Goal: Communication & Community: Answer question/provide support

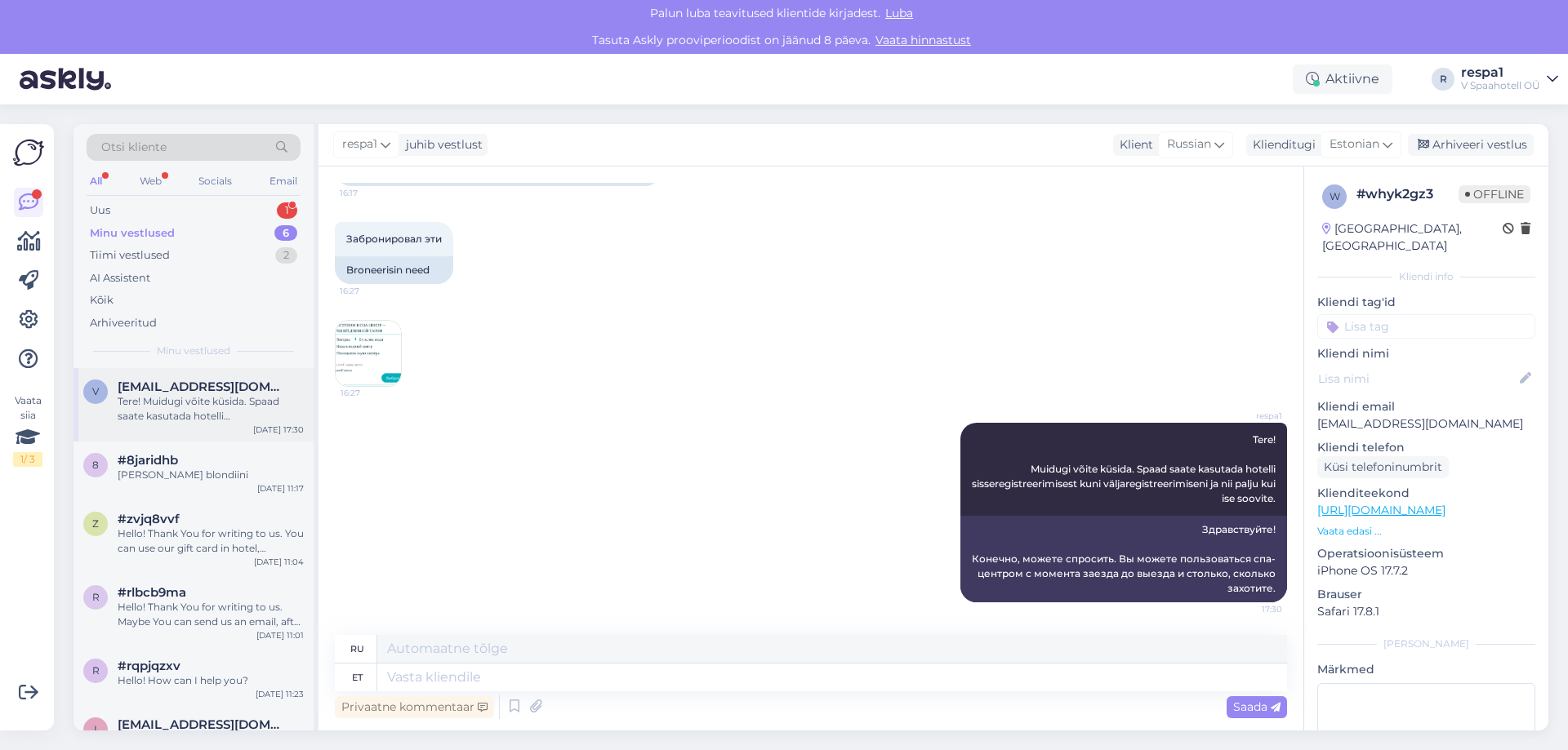
click at [218, 402] on div "Tere! Muidugi võite küsida. Spaad saate kasutada hotelli sisseregistreerimisest…" at bounding box center [210, 408] width 187 height 30
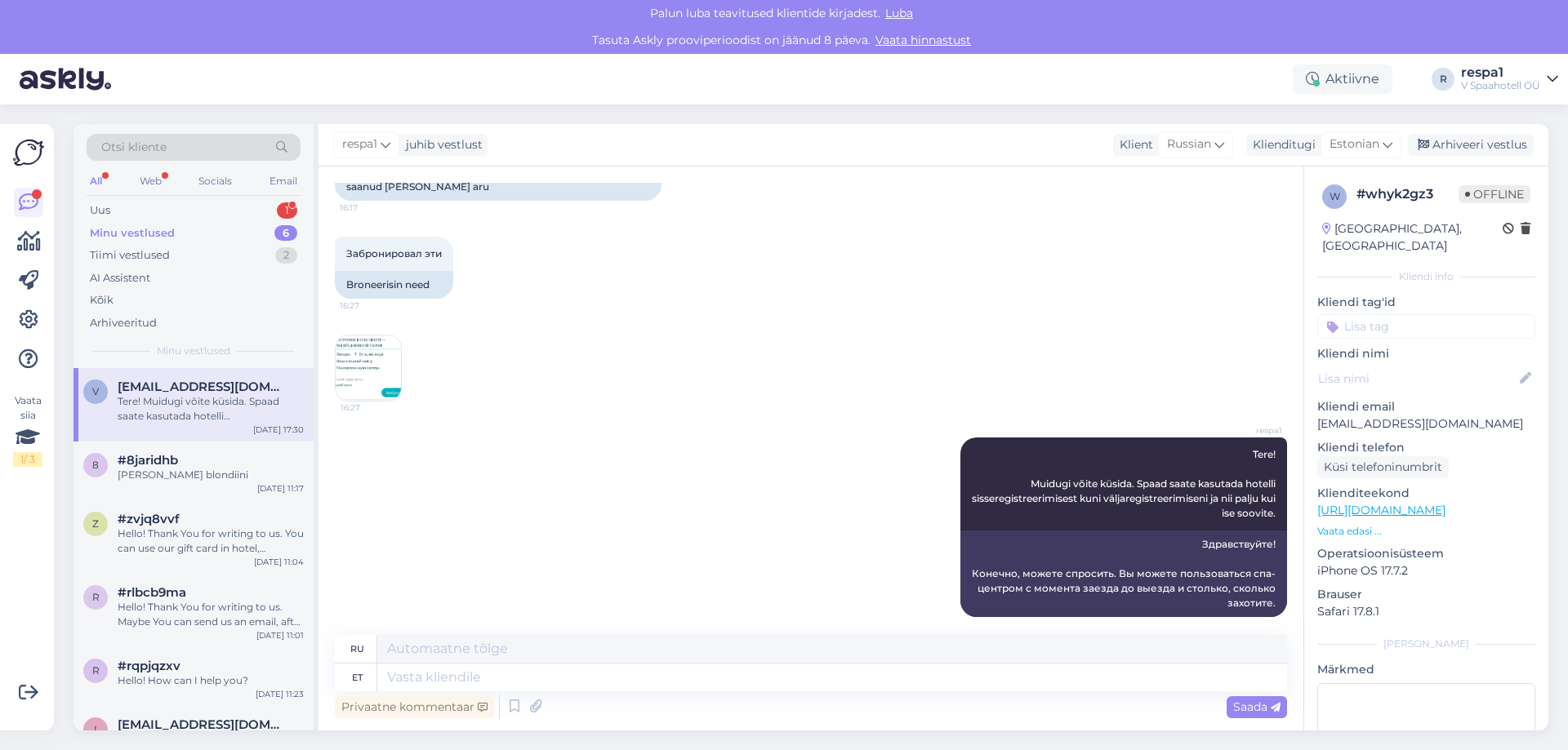
scroll to position [2663, 0]
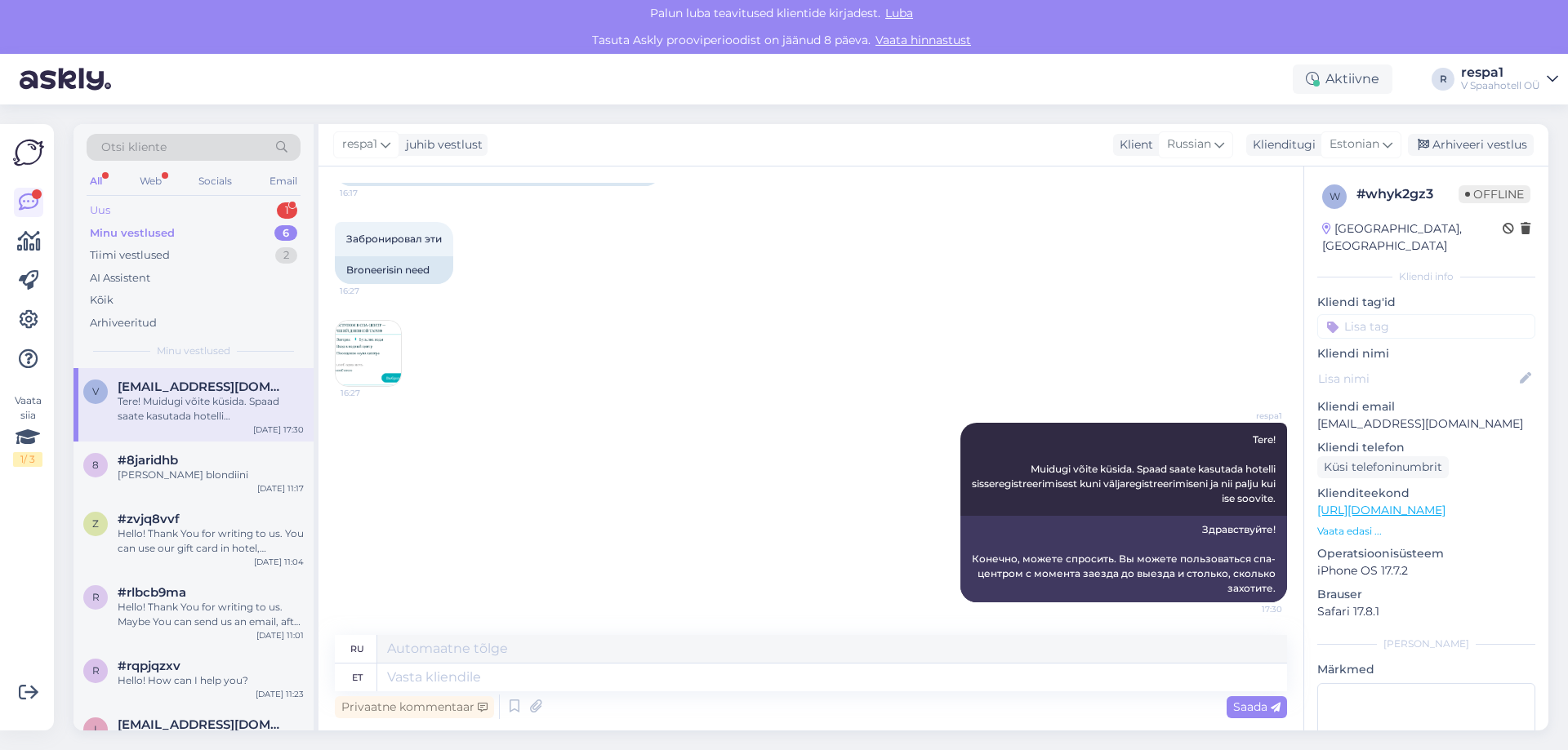
click at [178, 204] on div "Uus 1" at bounding box center [193, 210] width 214 height 23
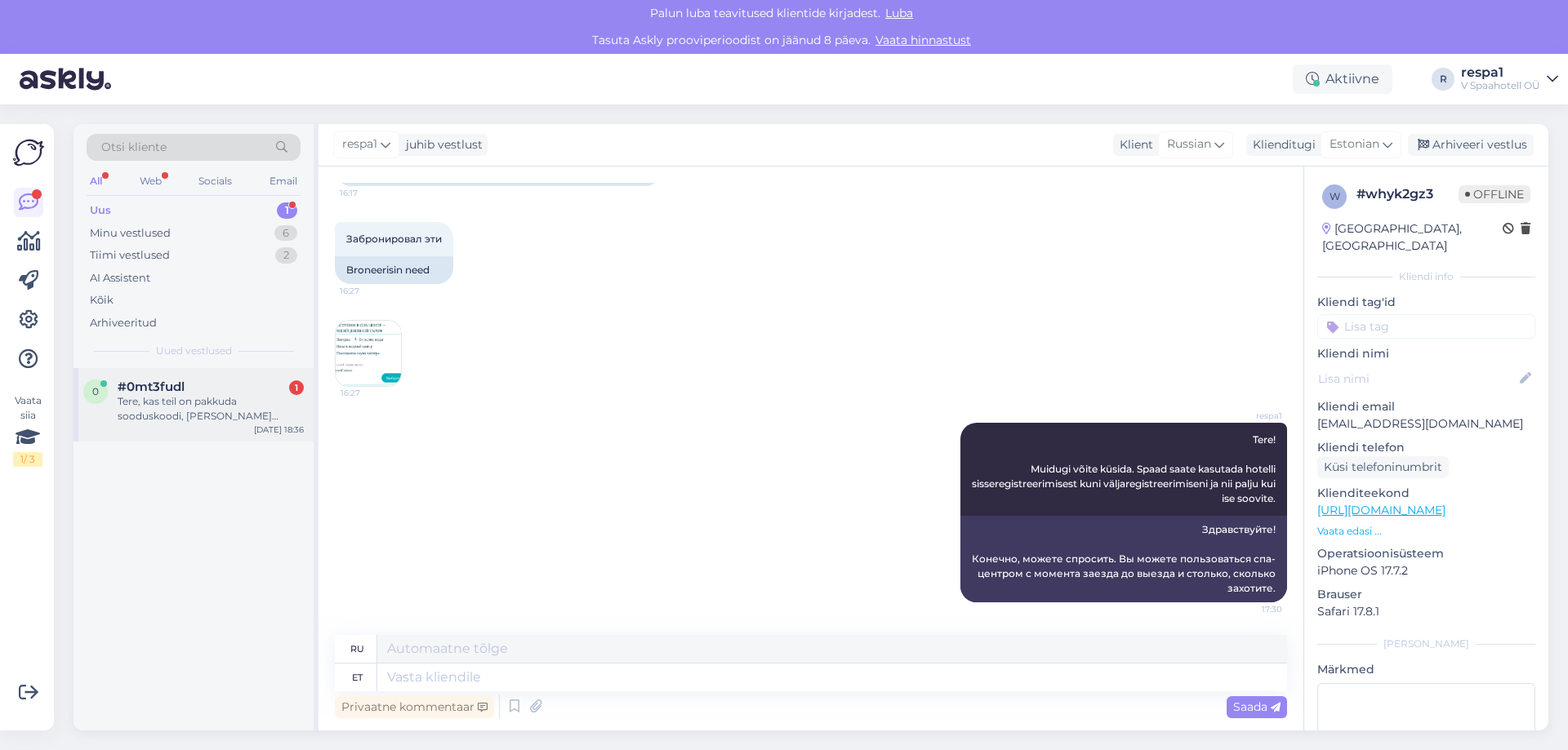
click at [214, 407] on div "Tere, kas teil on pakkuda sooduskoodi, [PERSON_NAME] kaheks ööks R-P ? :)" at bounding box center [210, 408] width 187 height 30
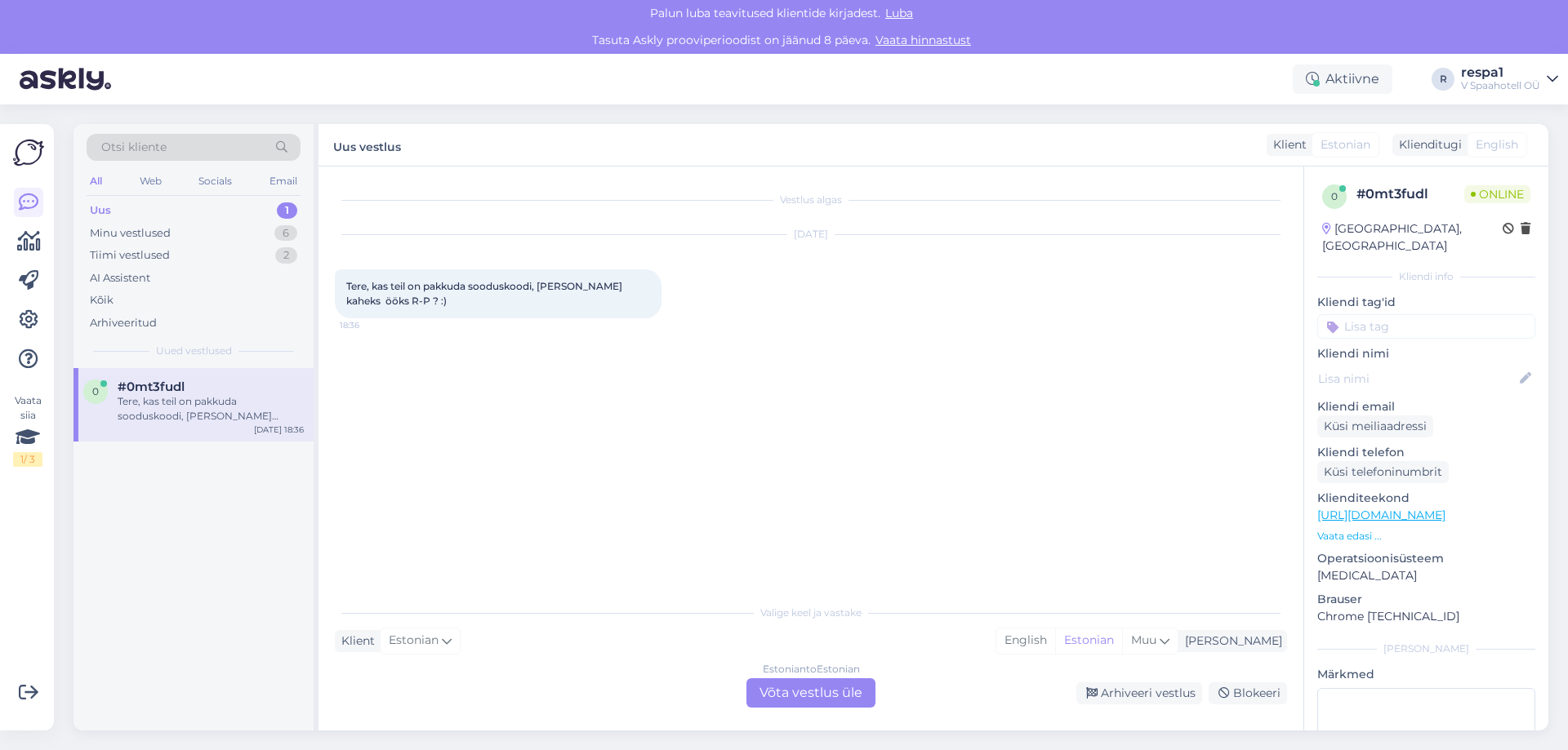
scroll to position [0, 0]
click at [840, 693] on div "Estonian to Estonian Võta vestlus üle" at bounding box center [810, 693] width 129 height 30
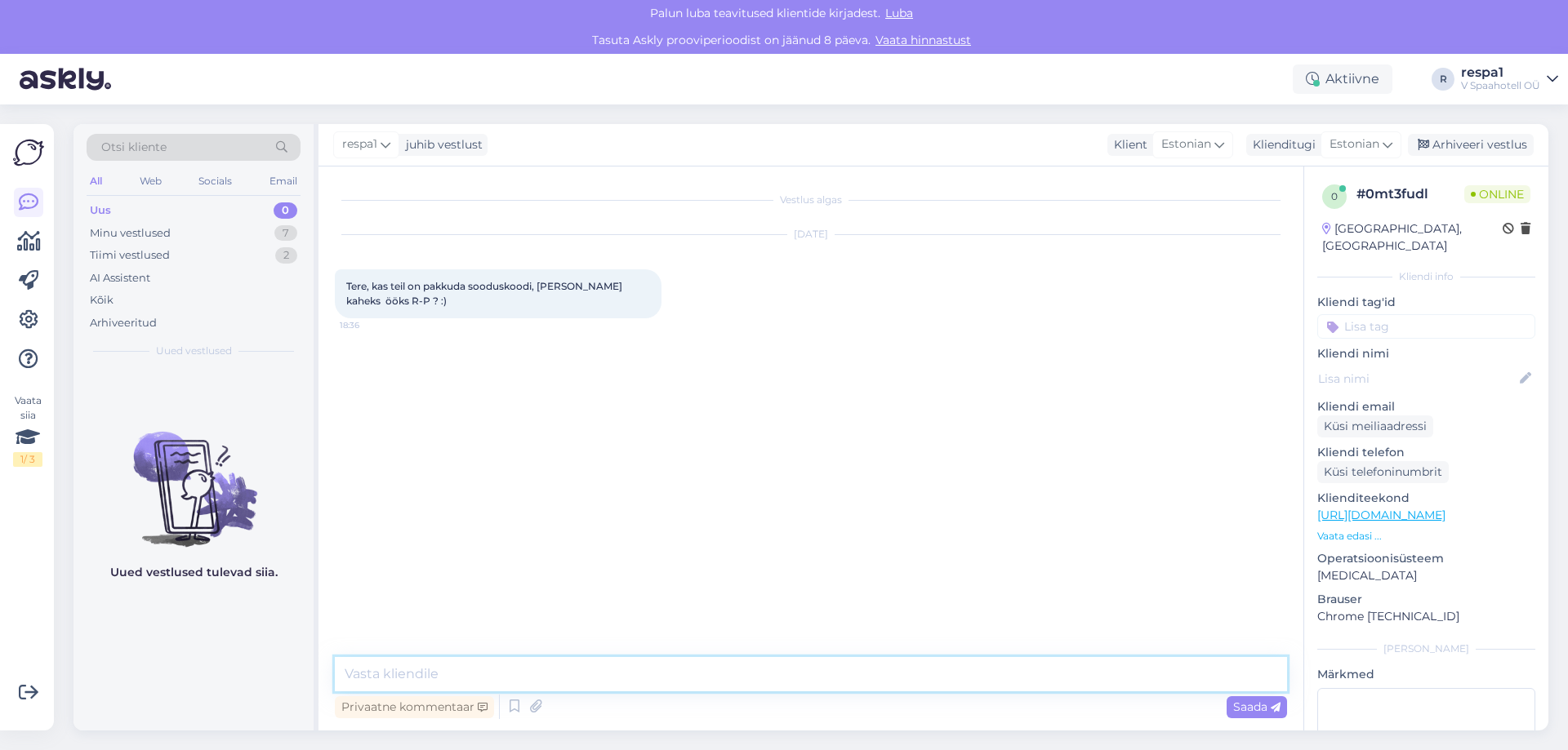
click at [420, 677] on textarea at bounding box center [811, 674] width 952 height 35
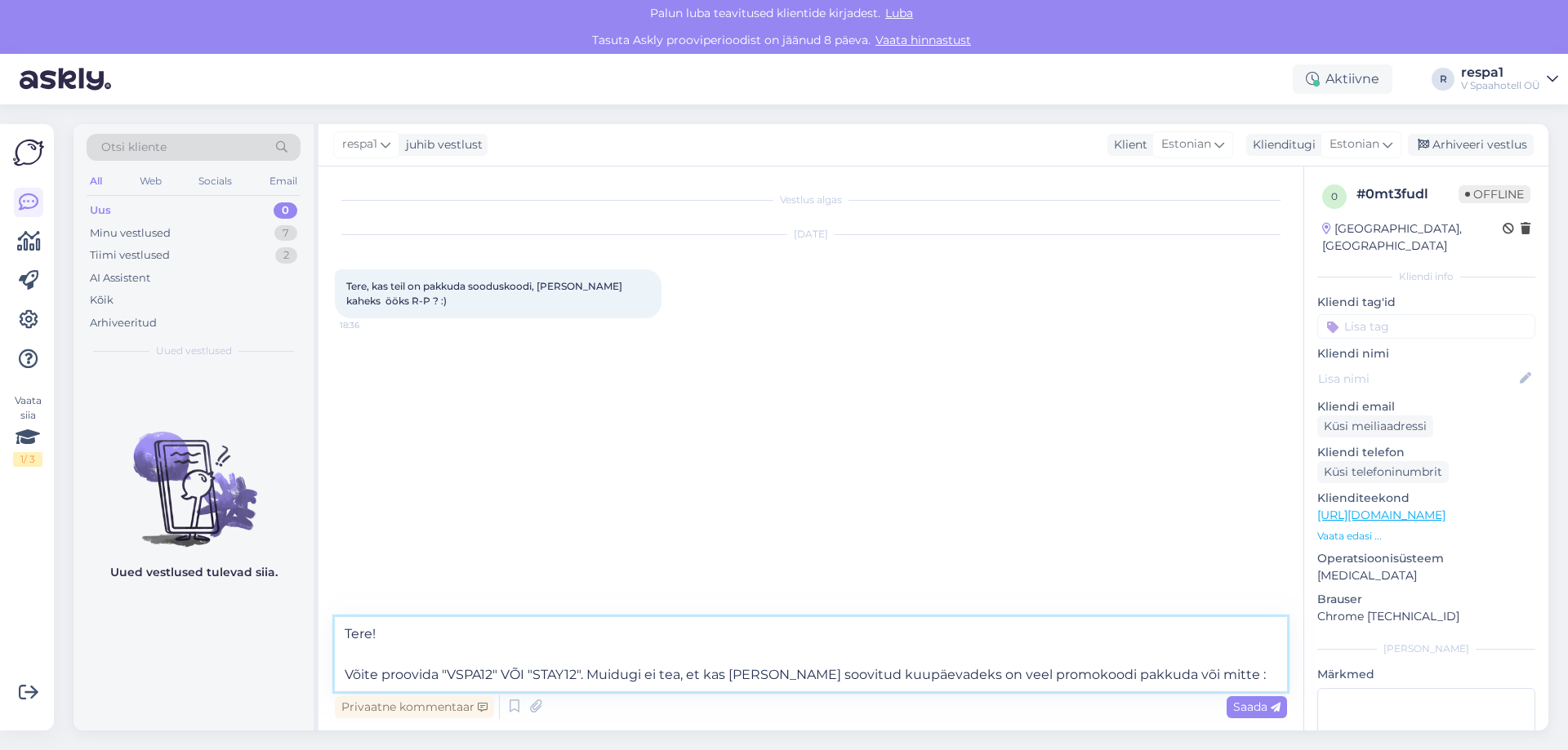
type textarea "Tere! Võite proovida "VSPA12" VÕI "STAY12". Muidugi ei tea, et kas [PERSON_NAME…"
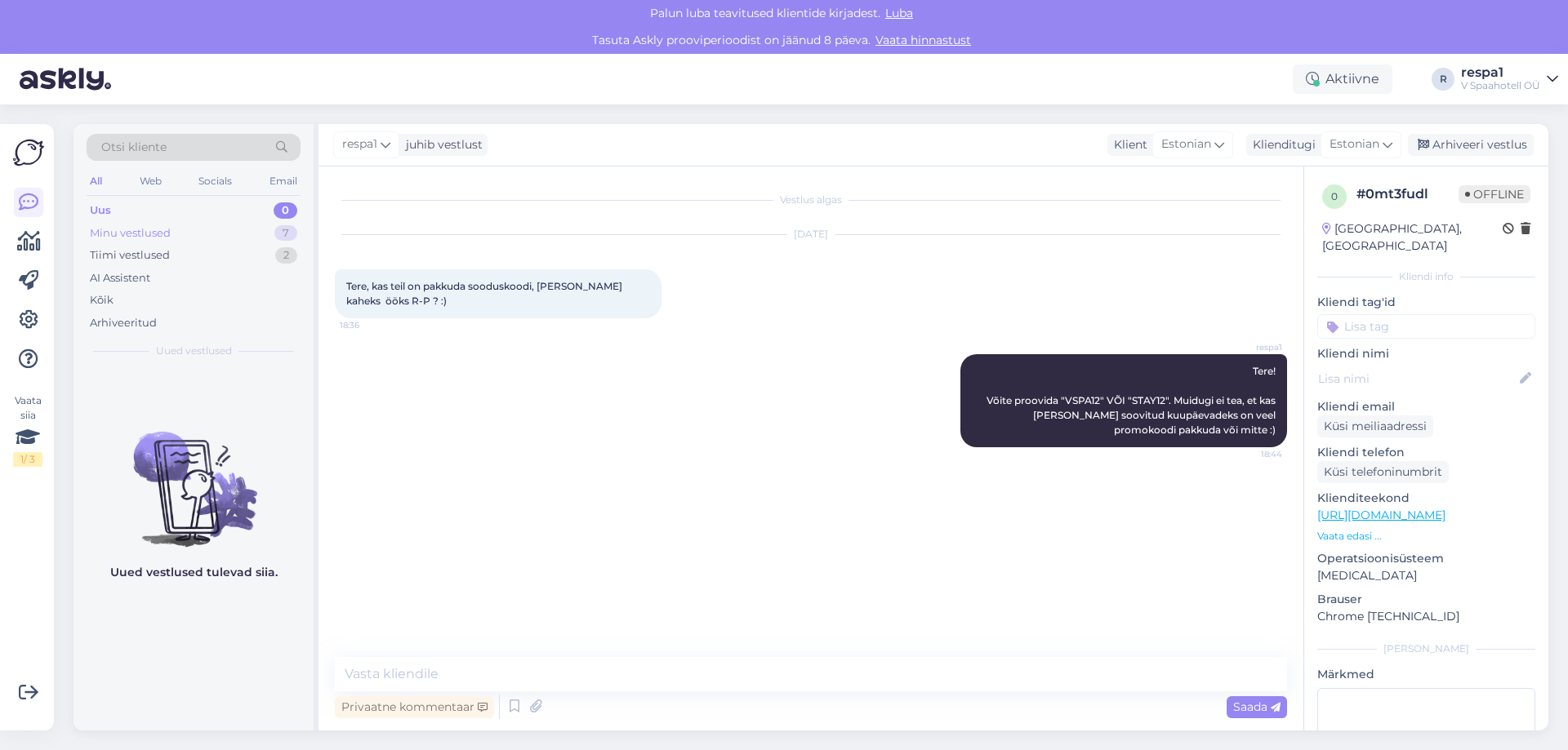
click at [224, 238] on div "Minu vestlused 7" at bounding box center [193, 233] width 214 height 23
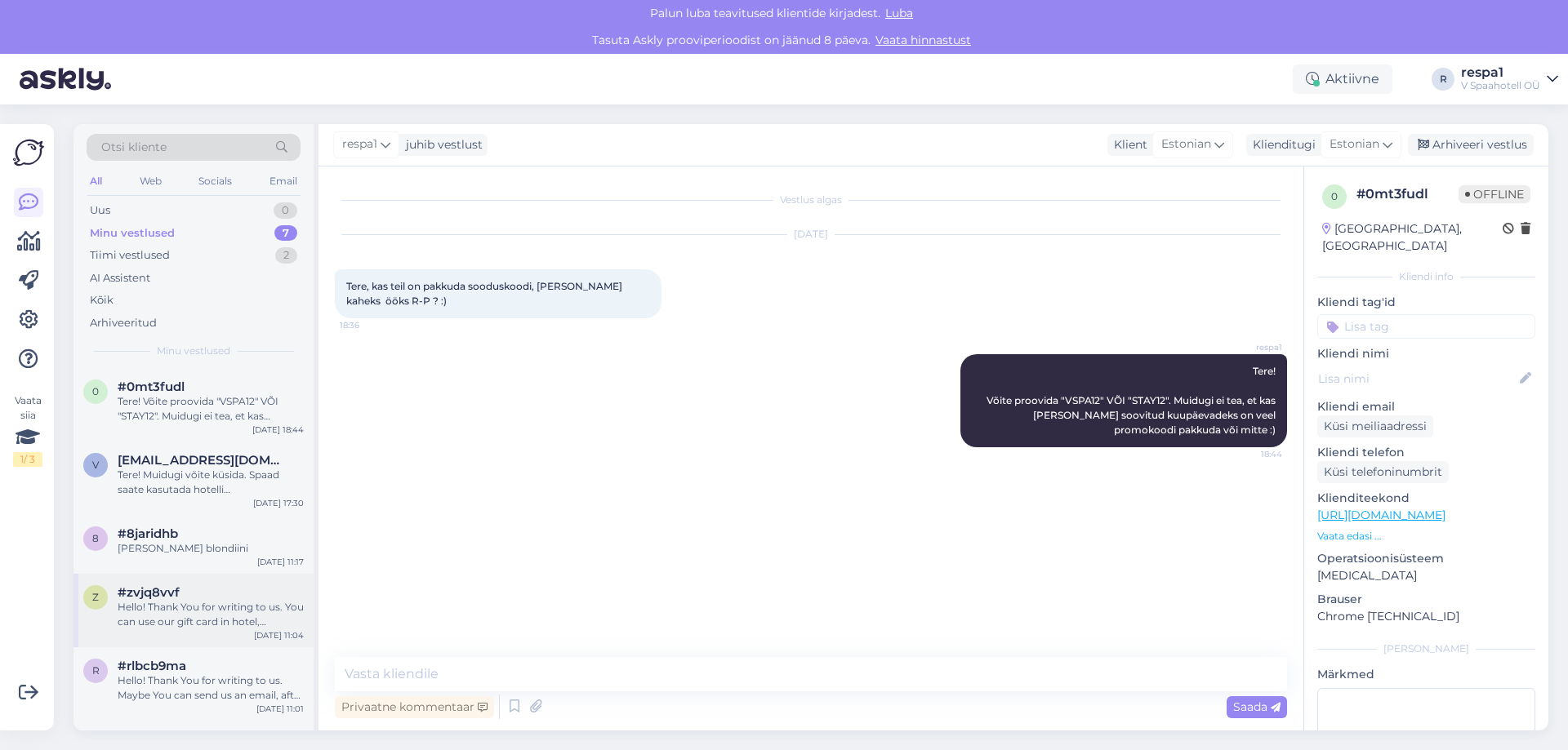
click at [219, 601] on div "Hello! Thank You for writing to us. You can use our gift card in hotel, restaur…" at bounding box center [210, 614] width 187 height 30
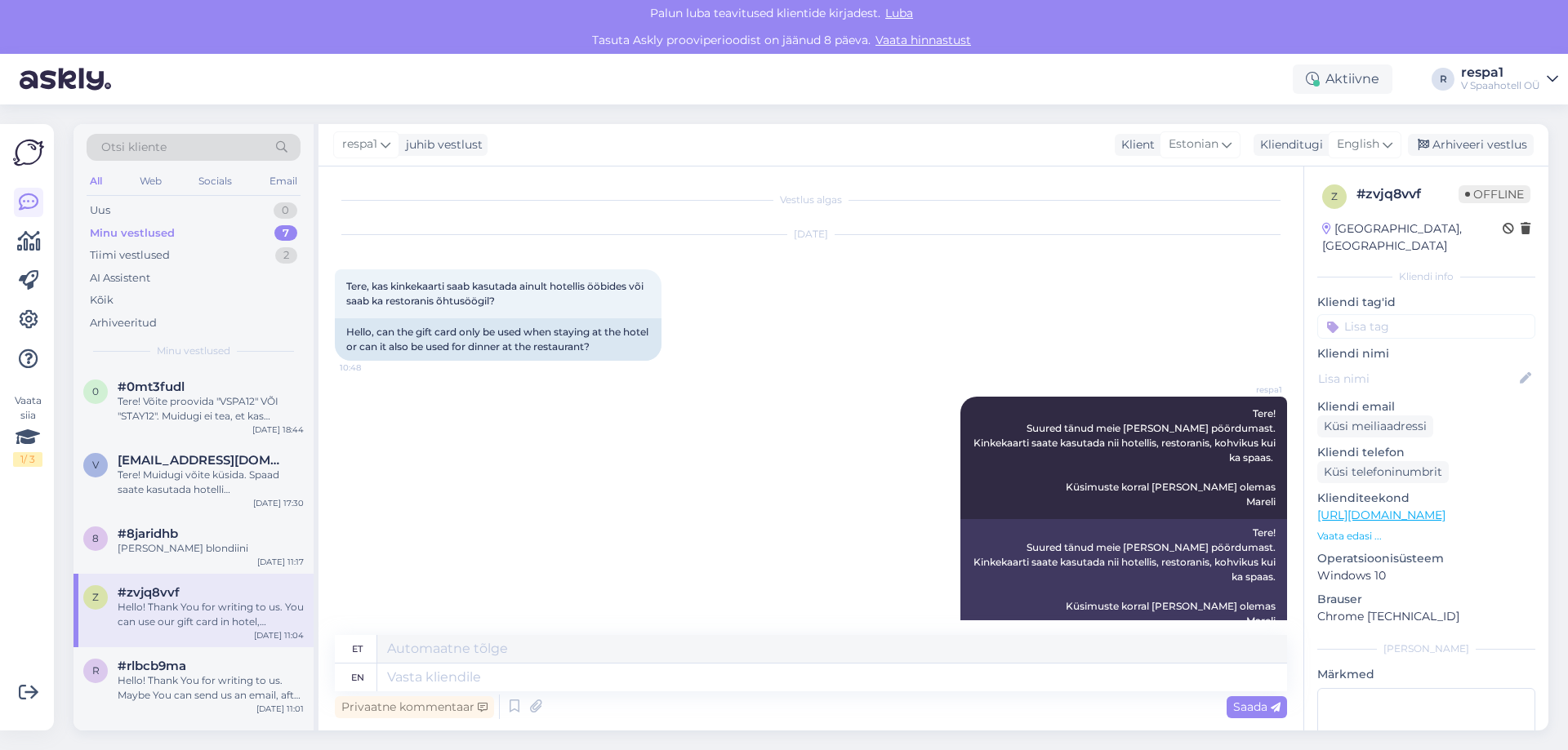
scroll to position [365, 0]
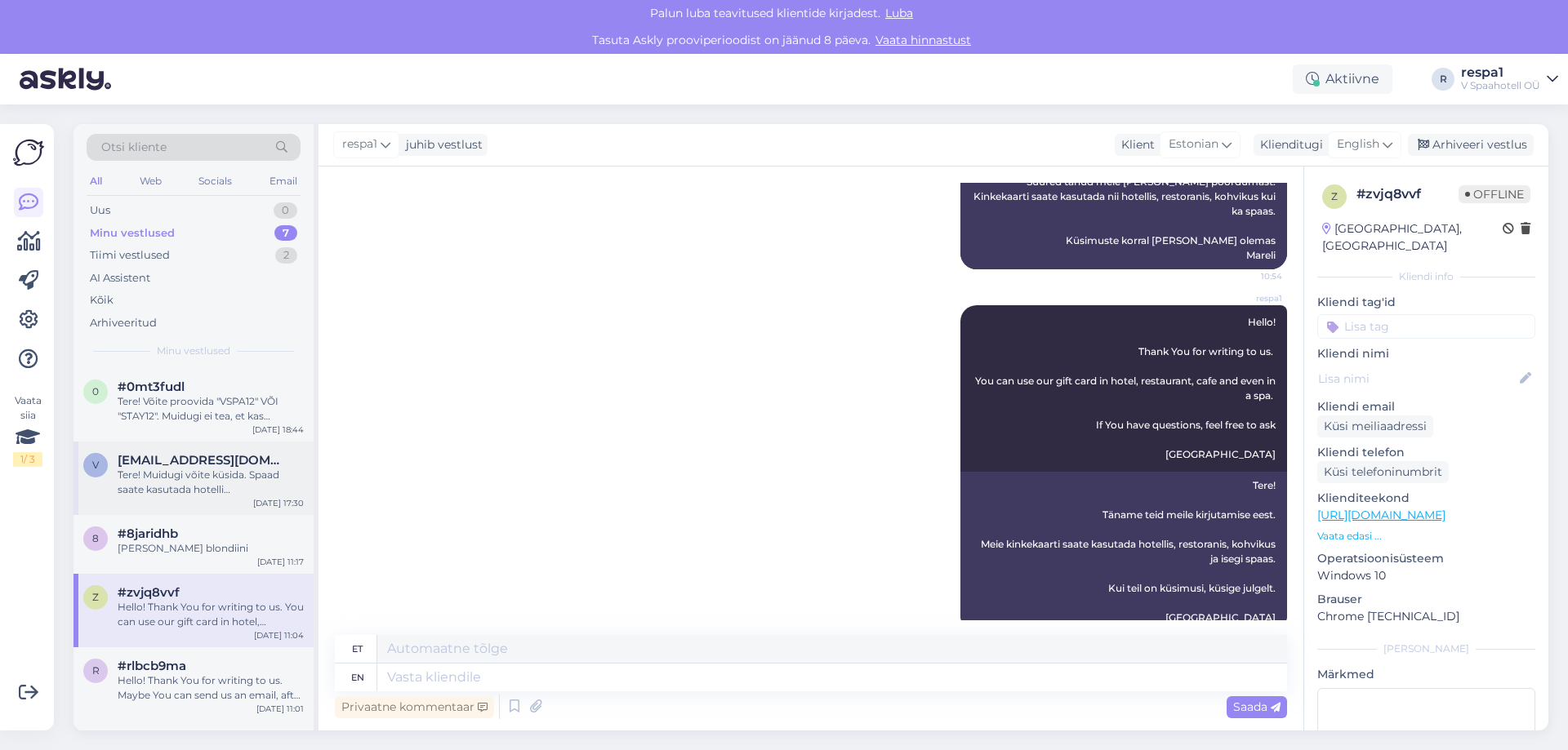
click at [206, 494] on div "Tere! Muidugi võite küsida. Spaad saate kasutada hotelli sisseregistreerimisest…" at bounding box center [210, 482] width 187 height 30
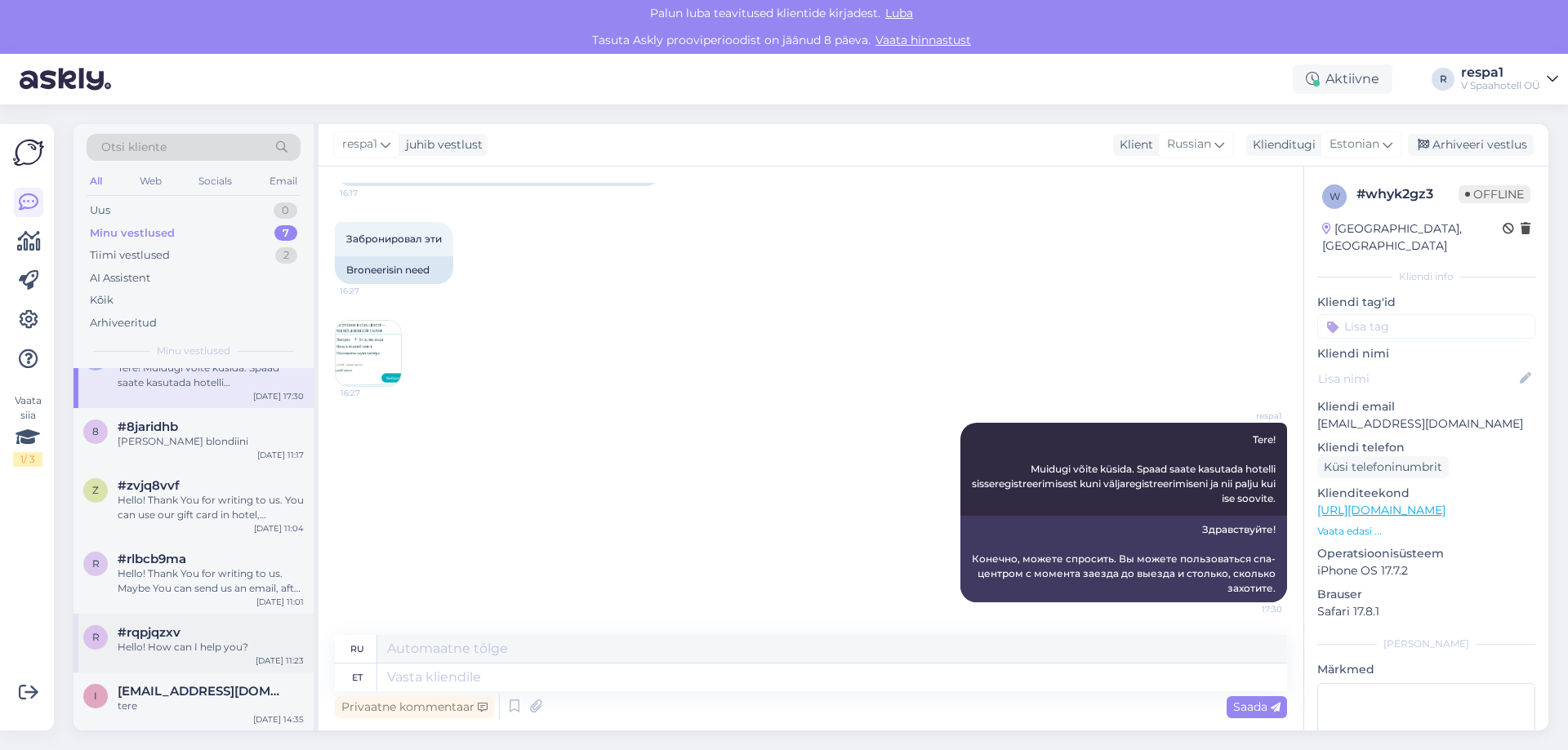
scroll to position [108, 0]
click at [197, 657] on div "r #rqpjqzxv Hello! How can I help you? [DATE] 11:23" at bounding box center [193, 643] width 240 height 59
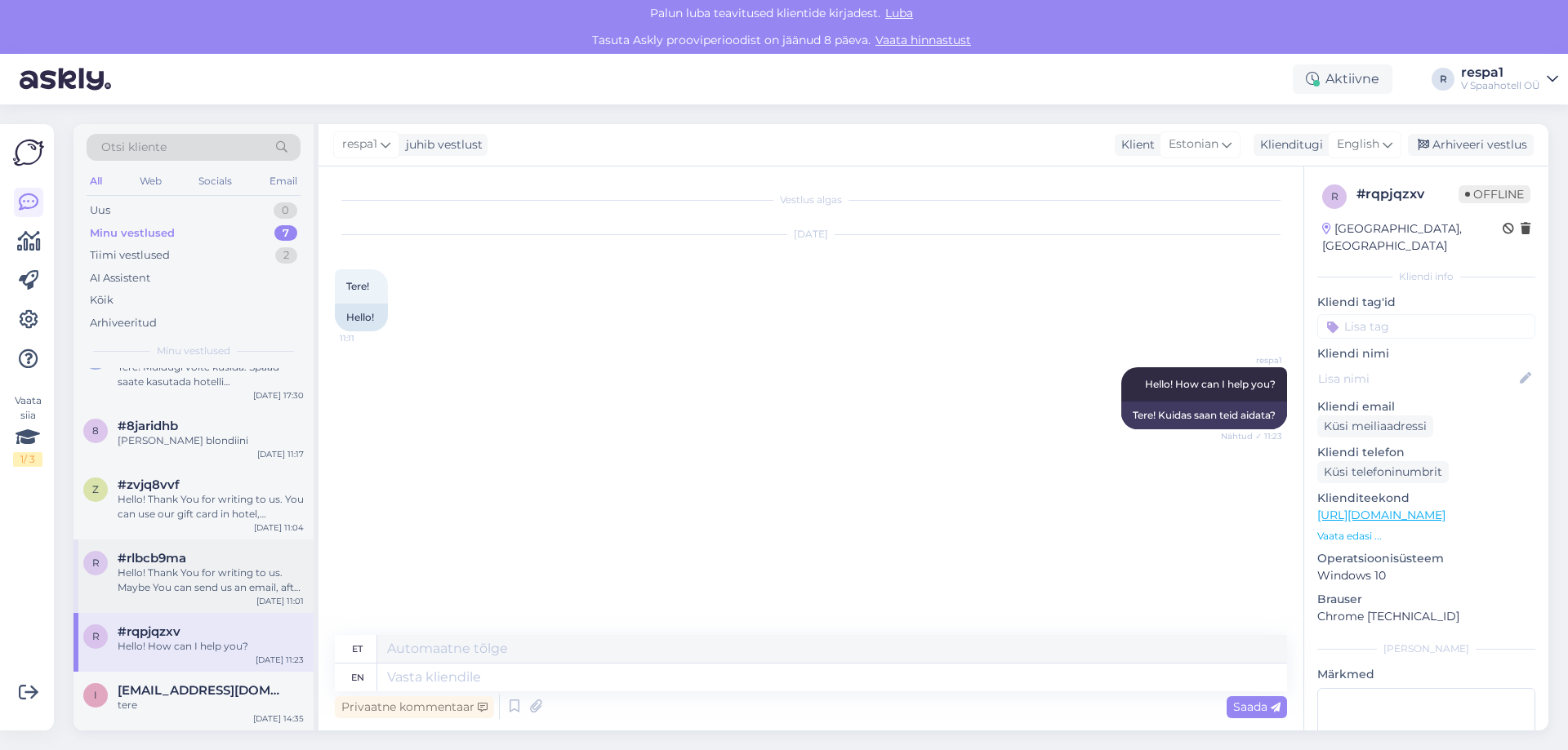
click at [216, 591] on div "Hello! Thank You for writing to us. Maybe You can send us an email, after that …" at bounding box center [210, 580] width 187 height 30
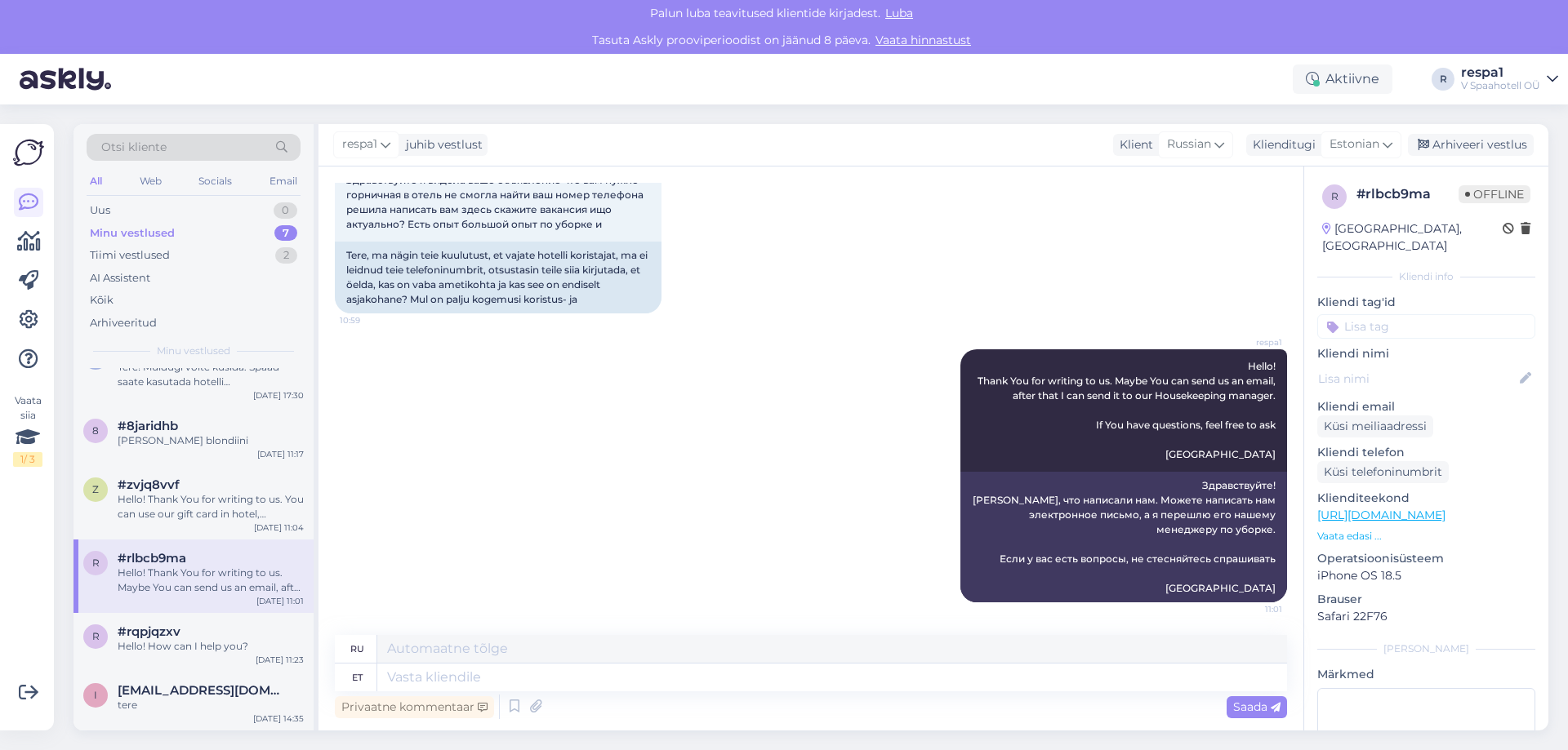
scroll to position [24, 0]
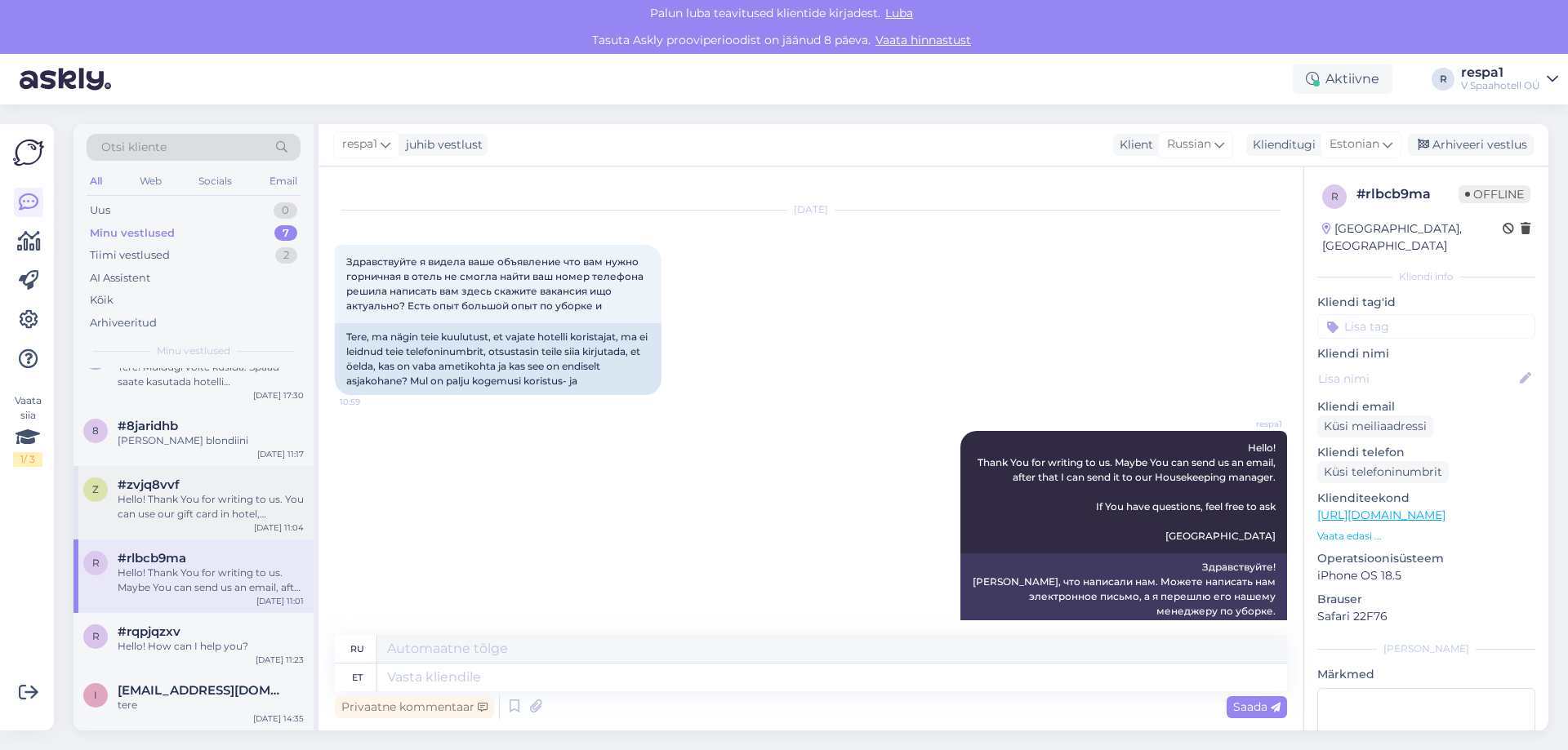
click at [211, 503] on div "Hello! Thank You for writing to us. You can use our gift card in hotel, restaur…" at bounding box center [210, 506] width 187 height 30
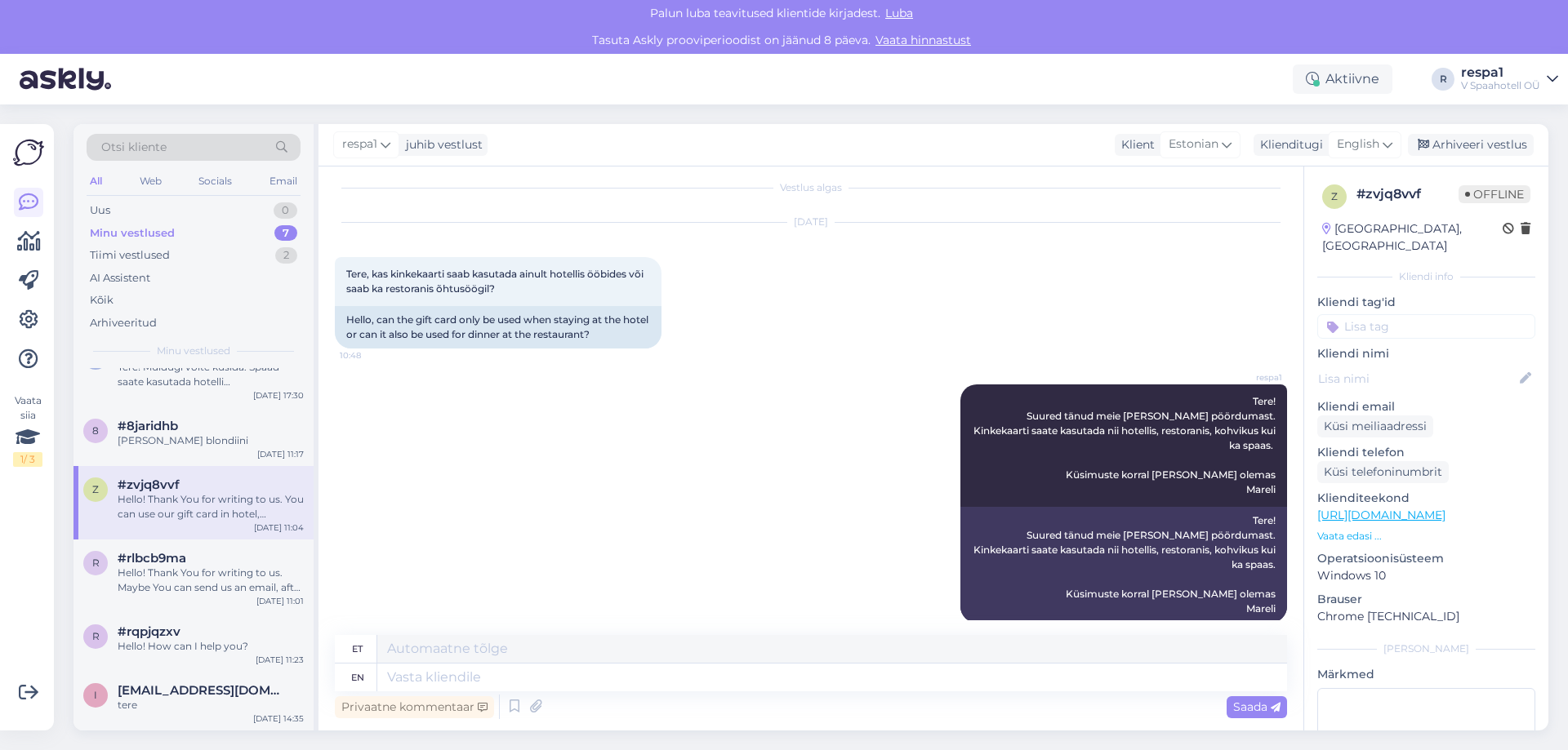
scroll to position [0, 0]
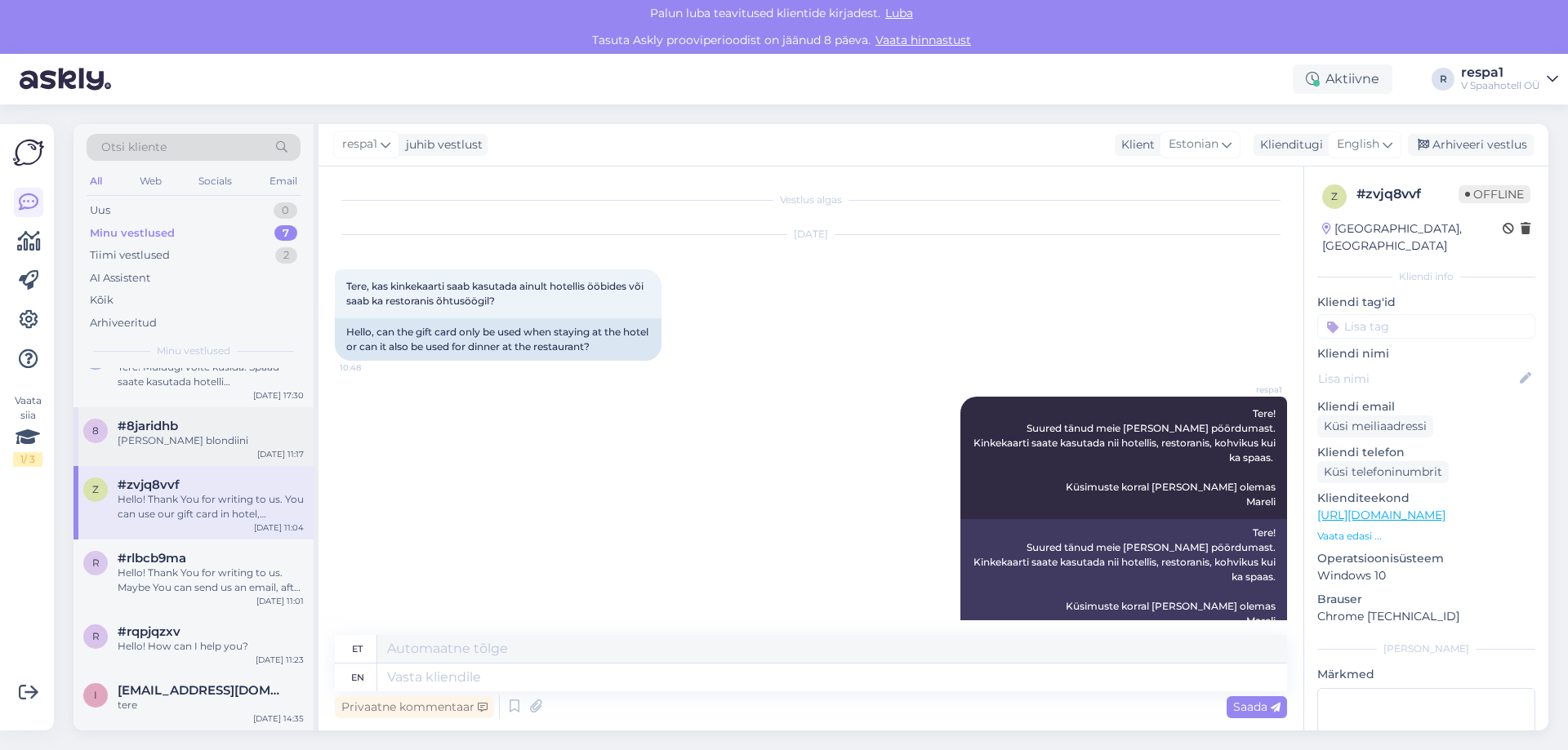
click at [227, 438] on div "[PERSON_NAME] blondiini" at bounding box center [210, 440] width 187 height 14
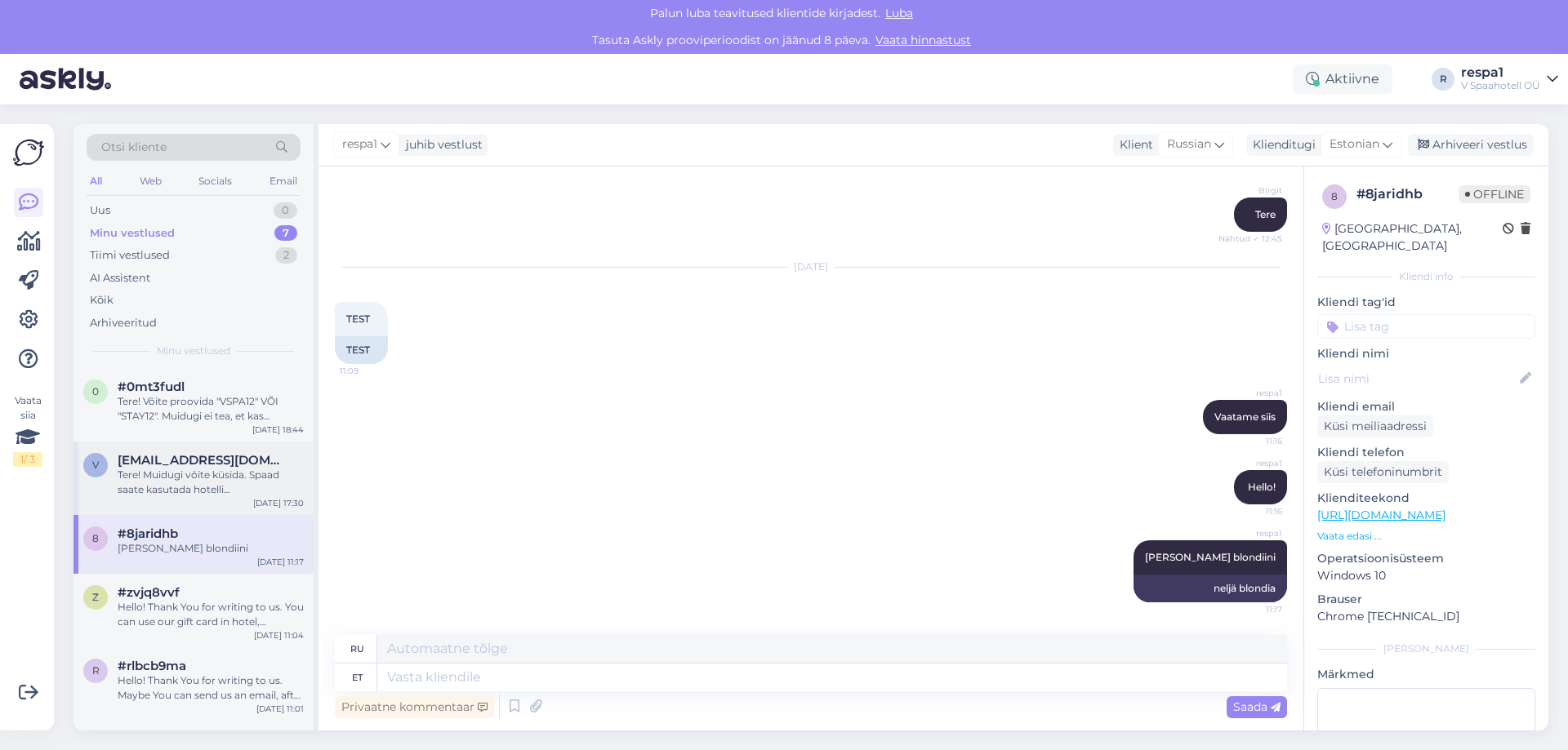
click at [230, 467] on div "Tere! Muidugi võite küsida. Spaad saate kasutada hotelli sisseregistreerimisest…" at bounding box center [210, 482] width 187 height 30
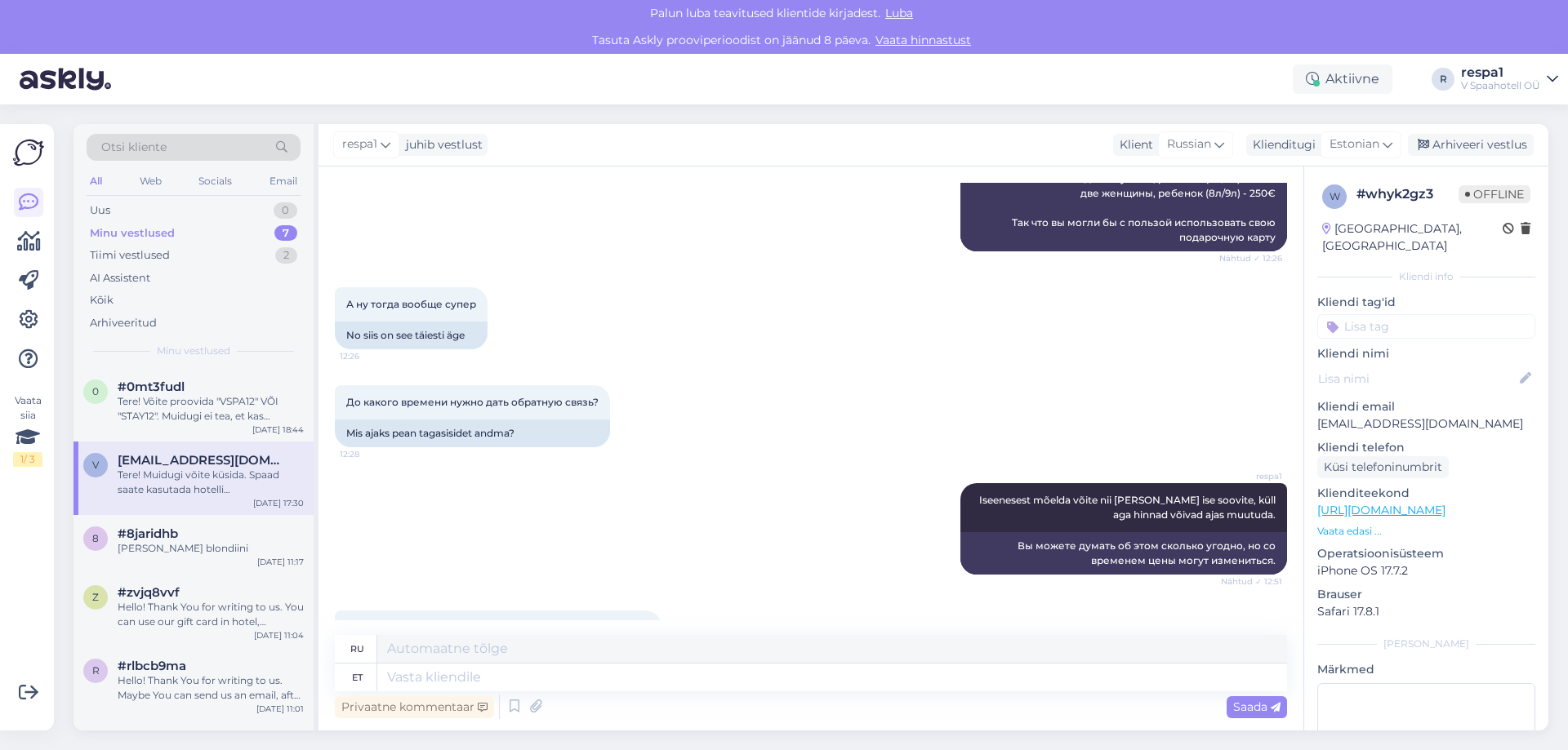
scroll to position [2010, 0]
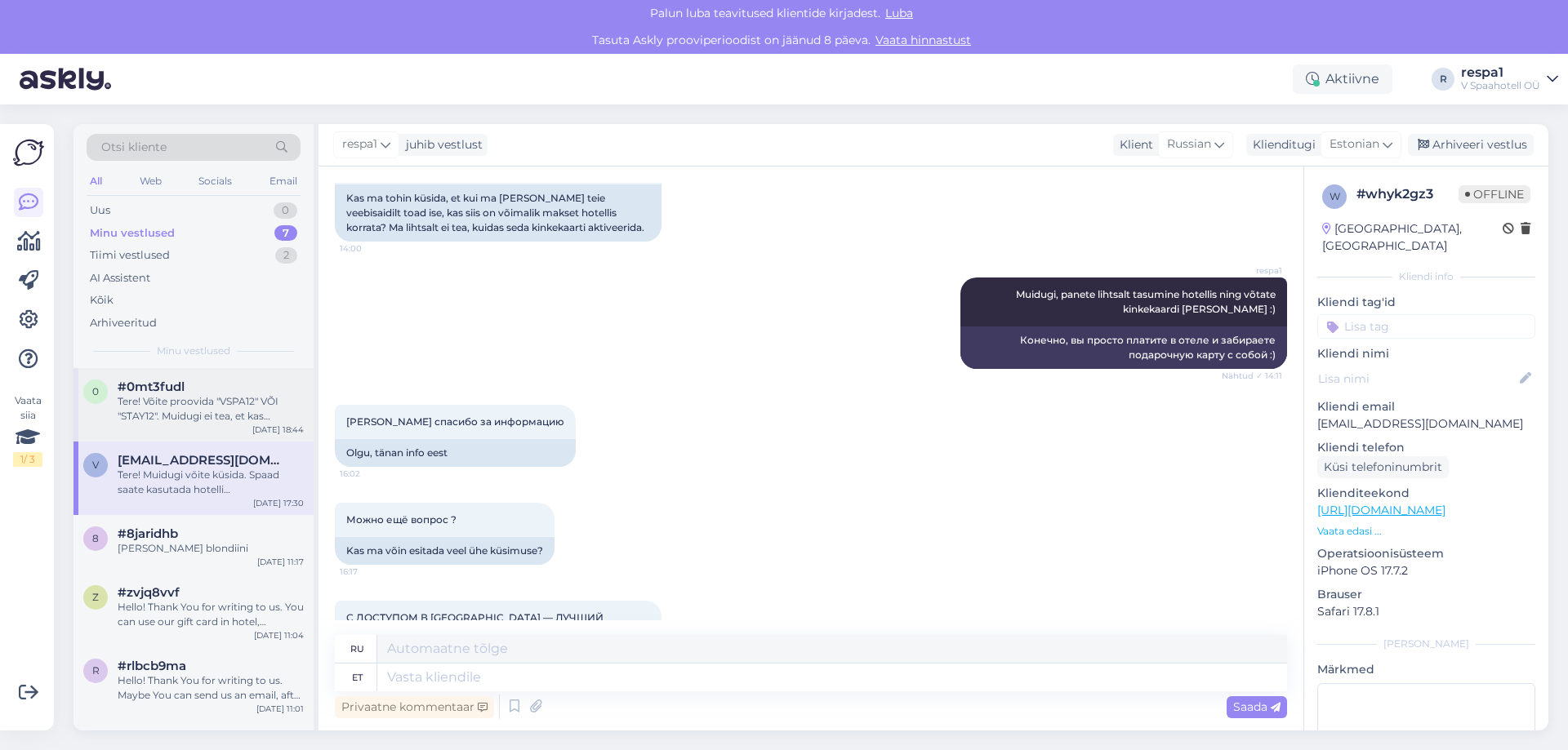
click at [244, 416] on div "Tere! Võite proovida "VSPA12" VÕI "STAY12". Muidugi ei tea, et kas [PERSON_NAME…" at bounding box center [210, 408] width 187 height 30
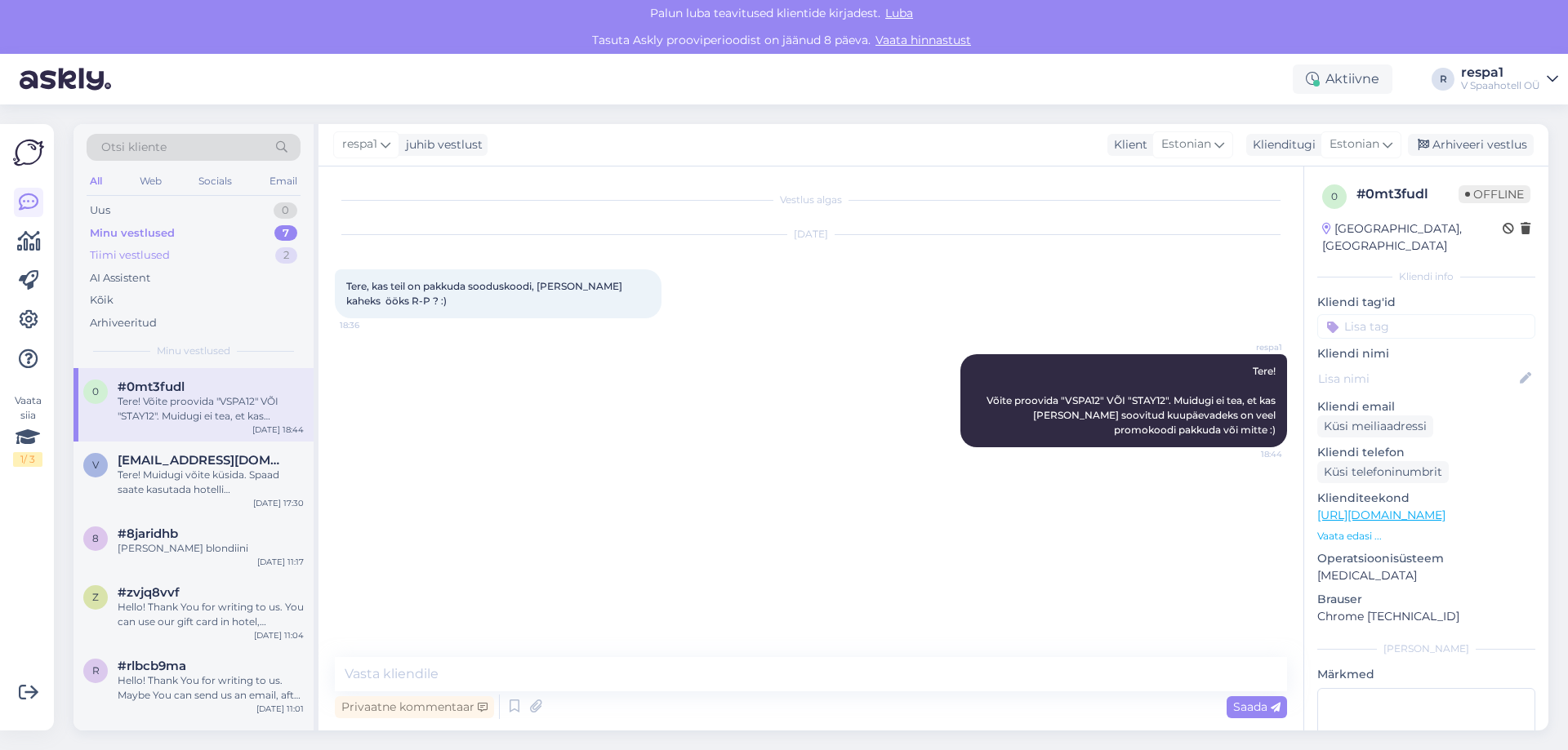
click at [220, 258] on div "Tiimi vestlused 2" at bounding box center [193, 255] width 214 height 23
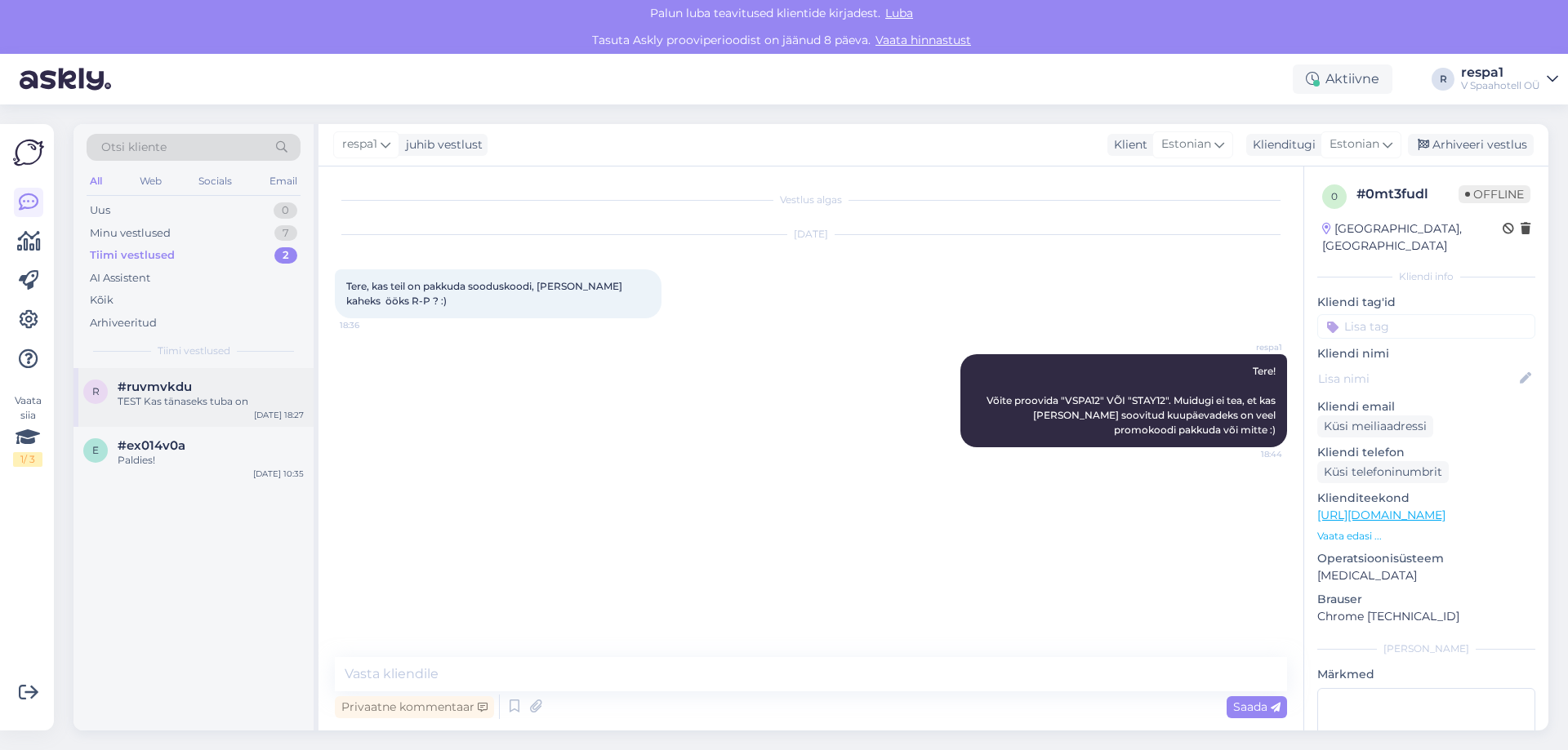
click at [193, 383] on div "#ruvmvkdu" at bounding box center [210, 386] width 187 height 14
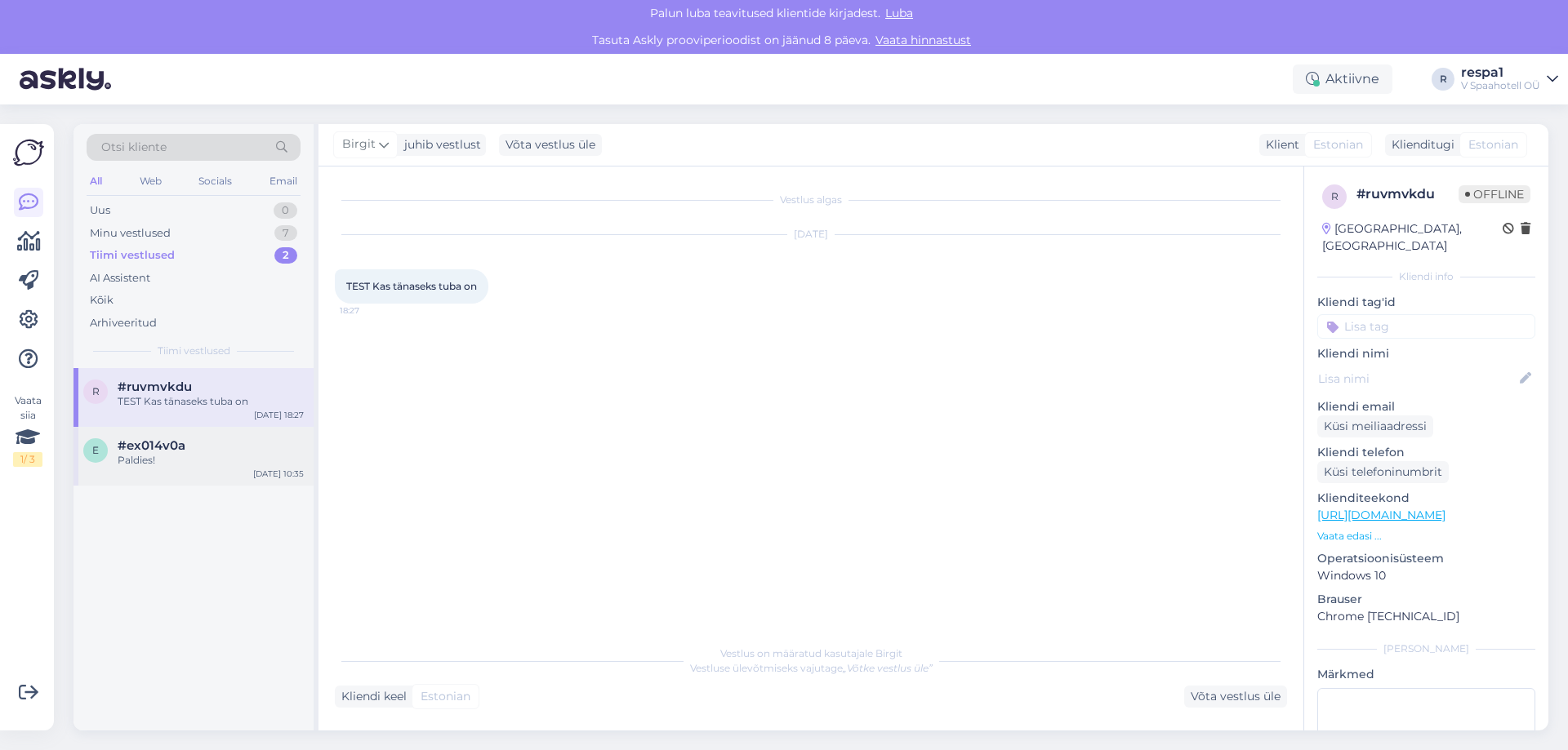
click at [188, 450] on div "#ex014v0a" at bounding box center [210, 445] width 187 height 14
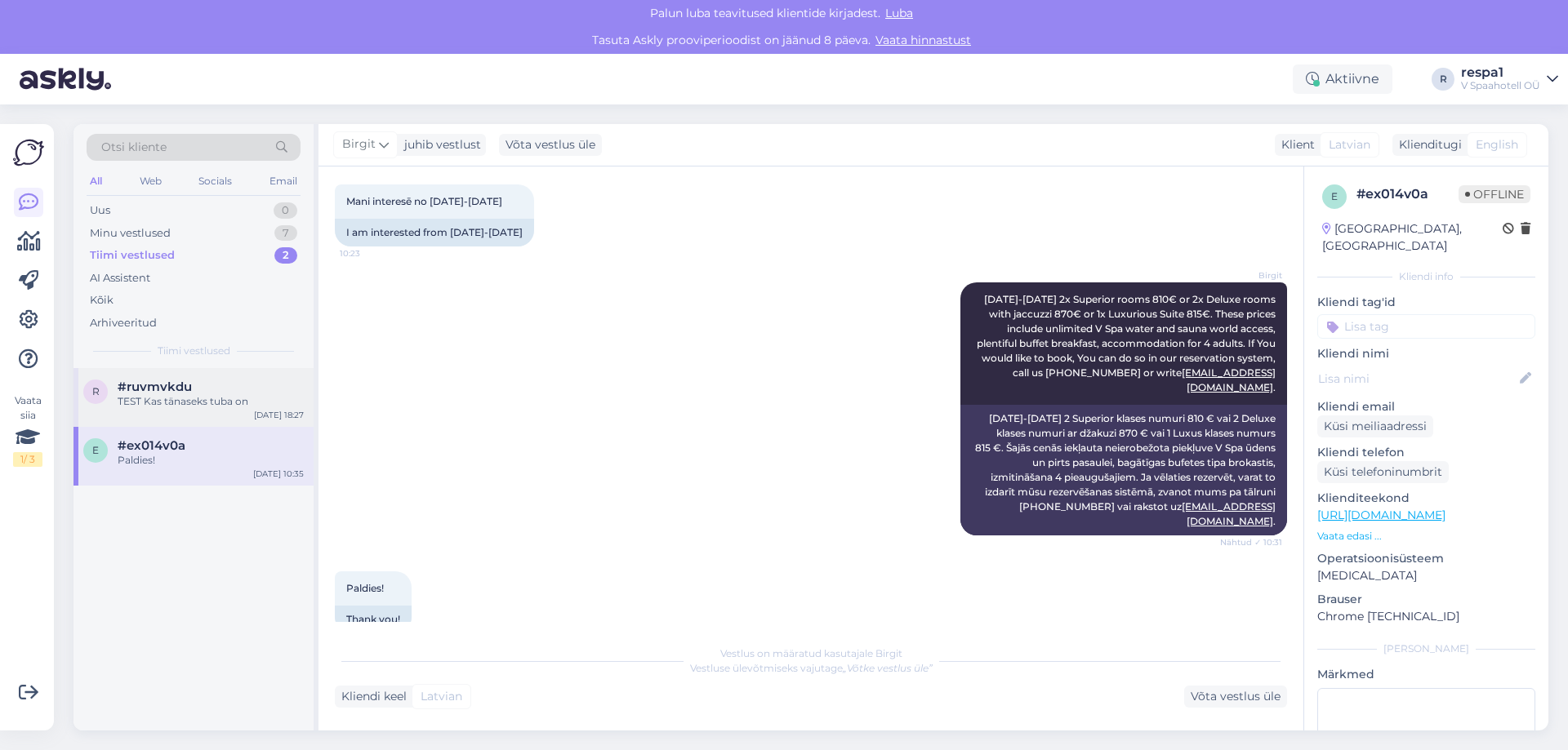
click at [176, 406] on div "TEST Kas tänaseks tuba on" at bounding box center [210, 401] width 187 height 14
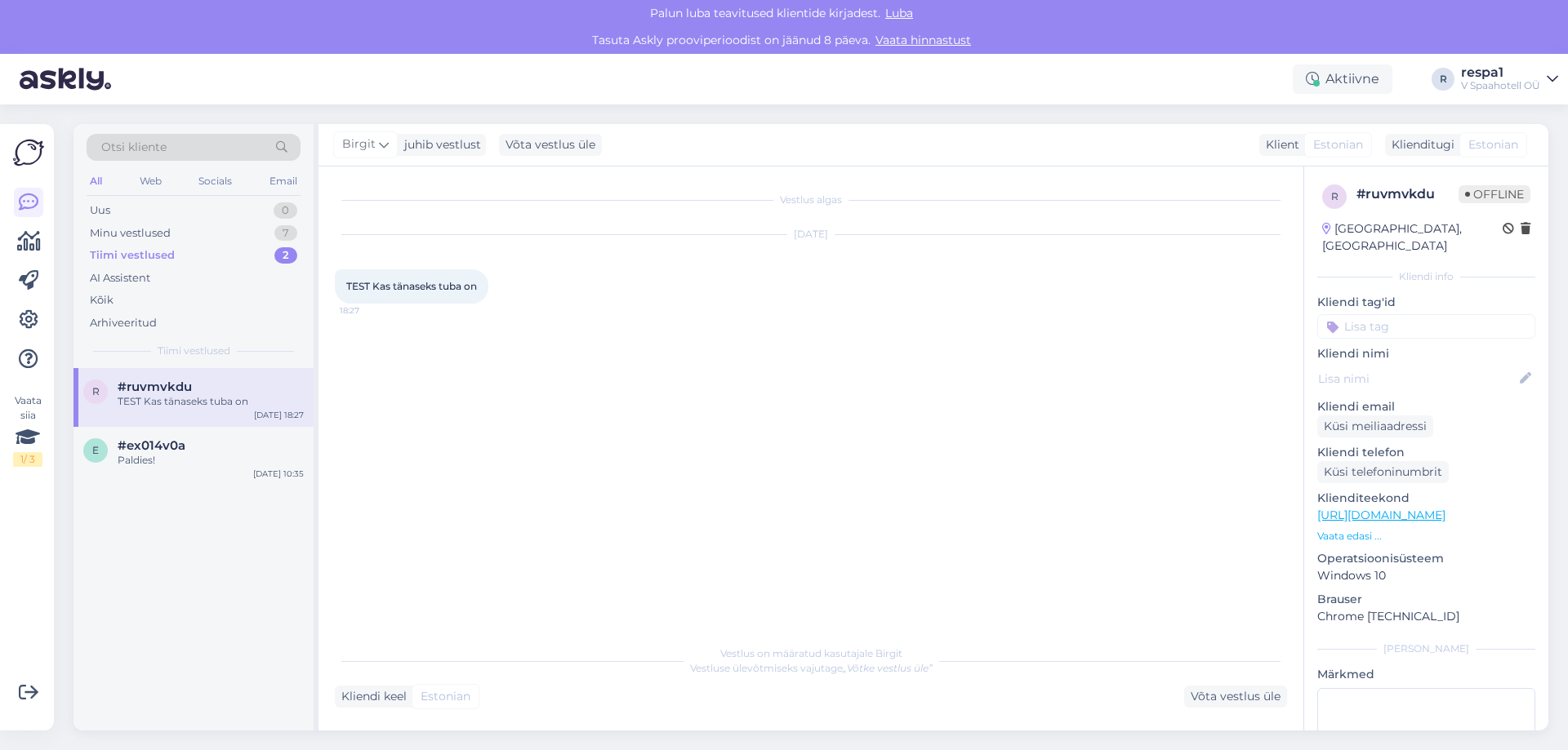
click at [177, 247] on div "Tiimi vestlused 2" at bounding box center [193, 255] width 214 height 23
click at [144, 464] on div "Paldies!" at bounding box center [210, 460] width 187 height 14
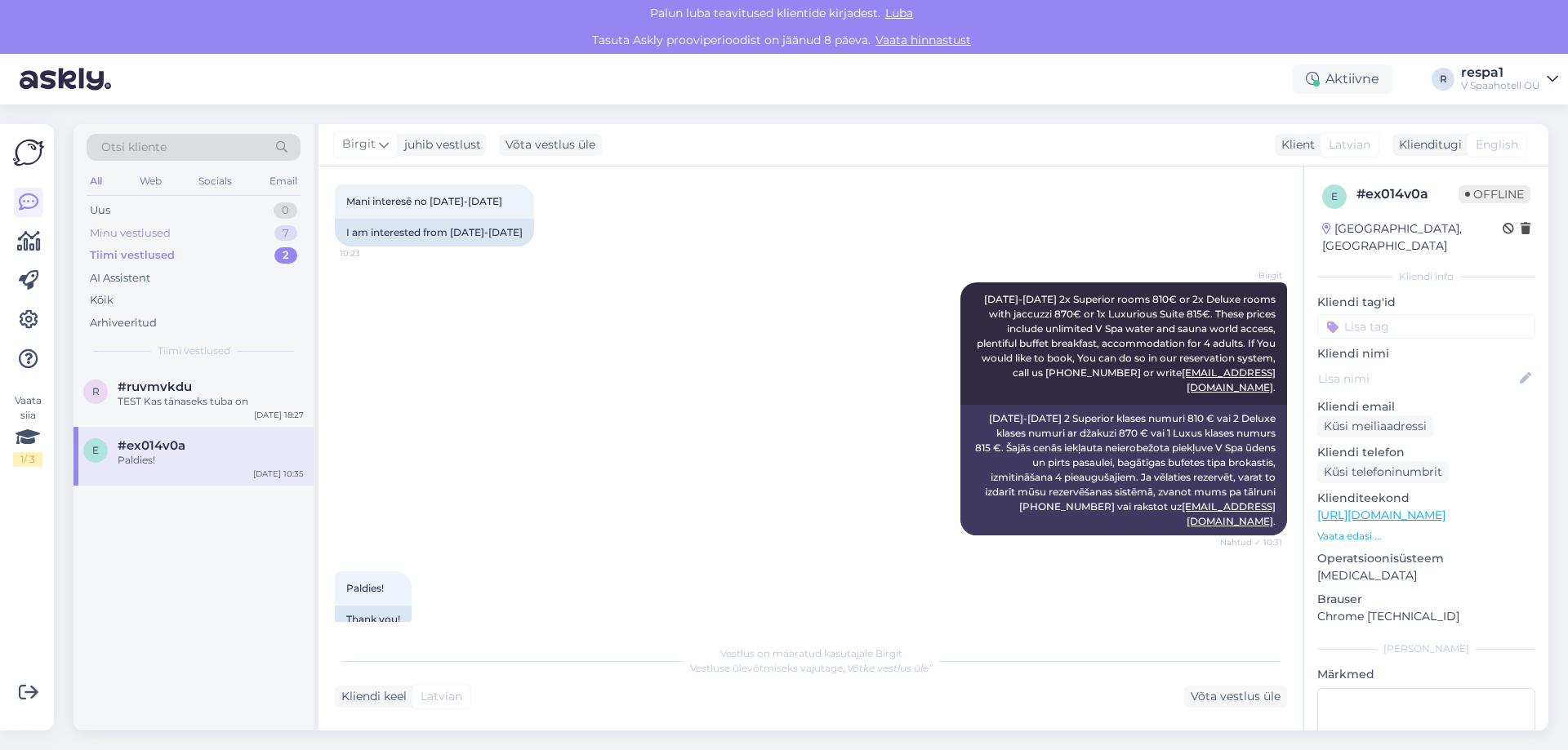
click at [207, 237] on div "Minu vestlused 7" at bounding box center [193, 233] width 214 height 23
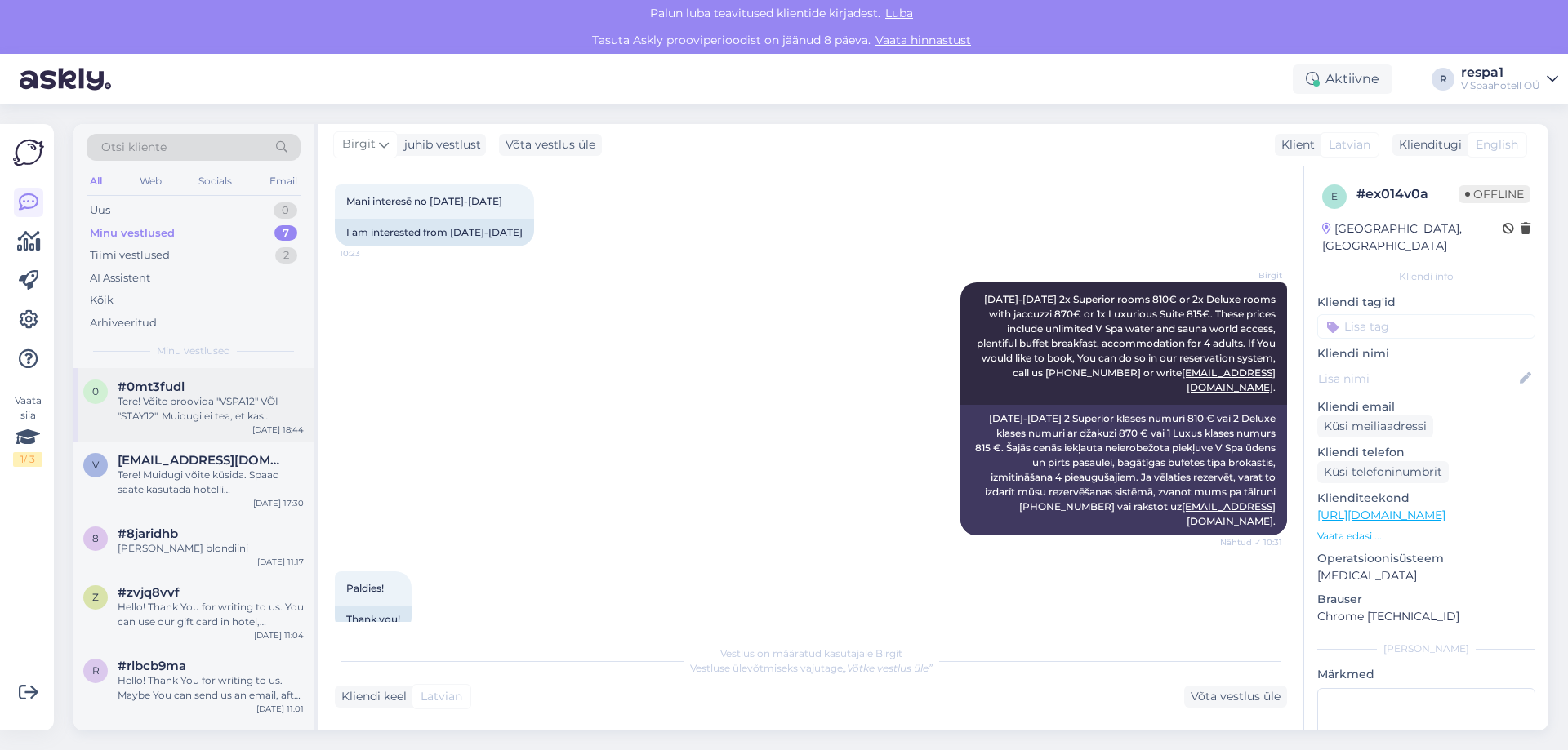
click at [217, 396] on div "Tere! Võite proovida "VSPA12" VÕI "STAY12". Muidugi ei tea, et kas [PERSON_NAME…" at bounding box center [210, 408] width 187 height 30
